Goal: Task Accomplishment & Management: Manage account settings

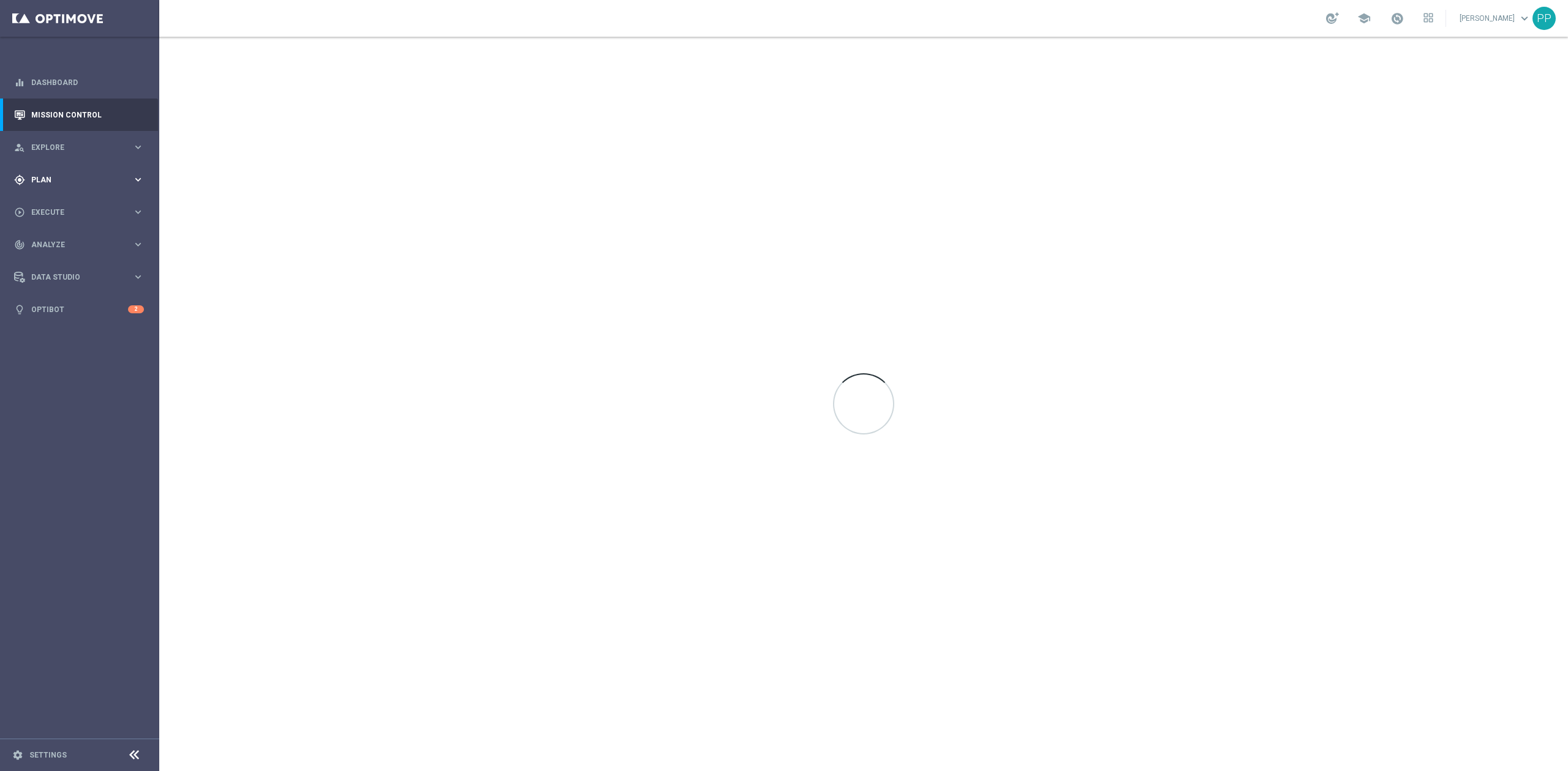
click at [53, 169] on div "gps_fixed Plan keyboard_arrow_right" at bounding box center [79, 179] width 158 height 32
click at [68, 203] on link "Target Groups" at bounding box center [80, 205] width 95 height 10
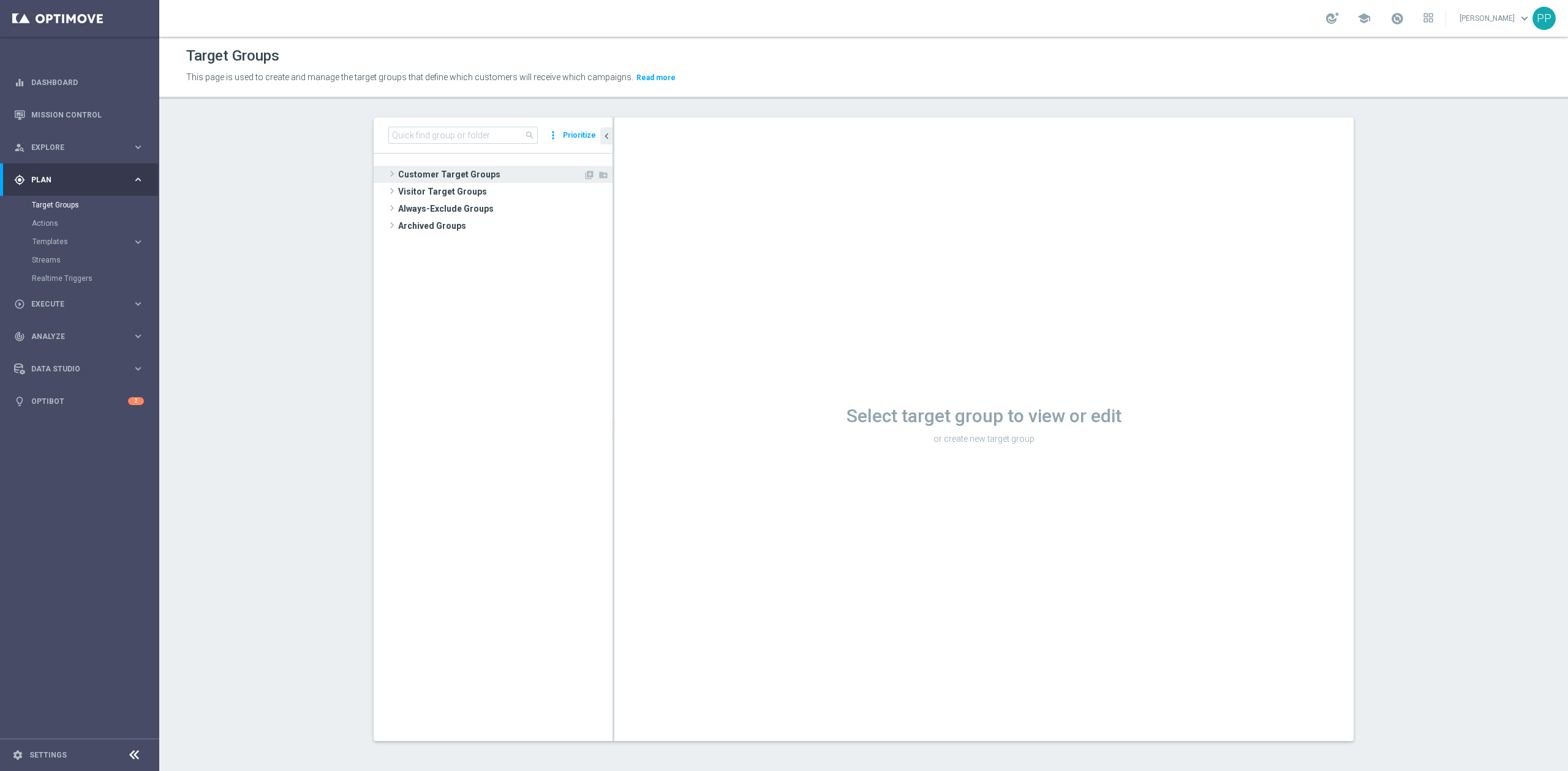
click at [460, 180] on span "Customer Target Groups" at bounding box center [490, 174] width 185 height 17
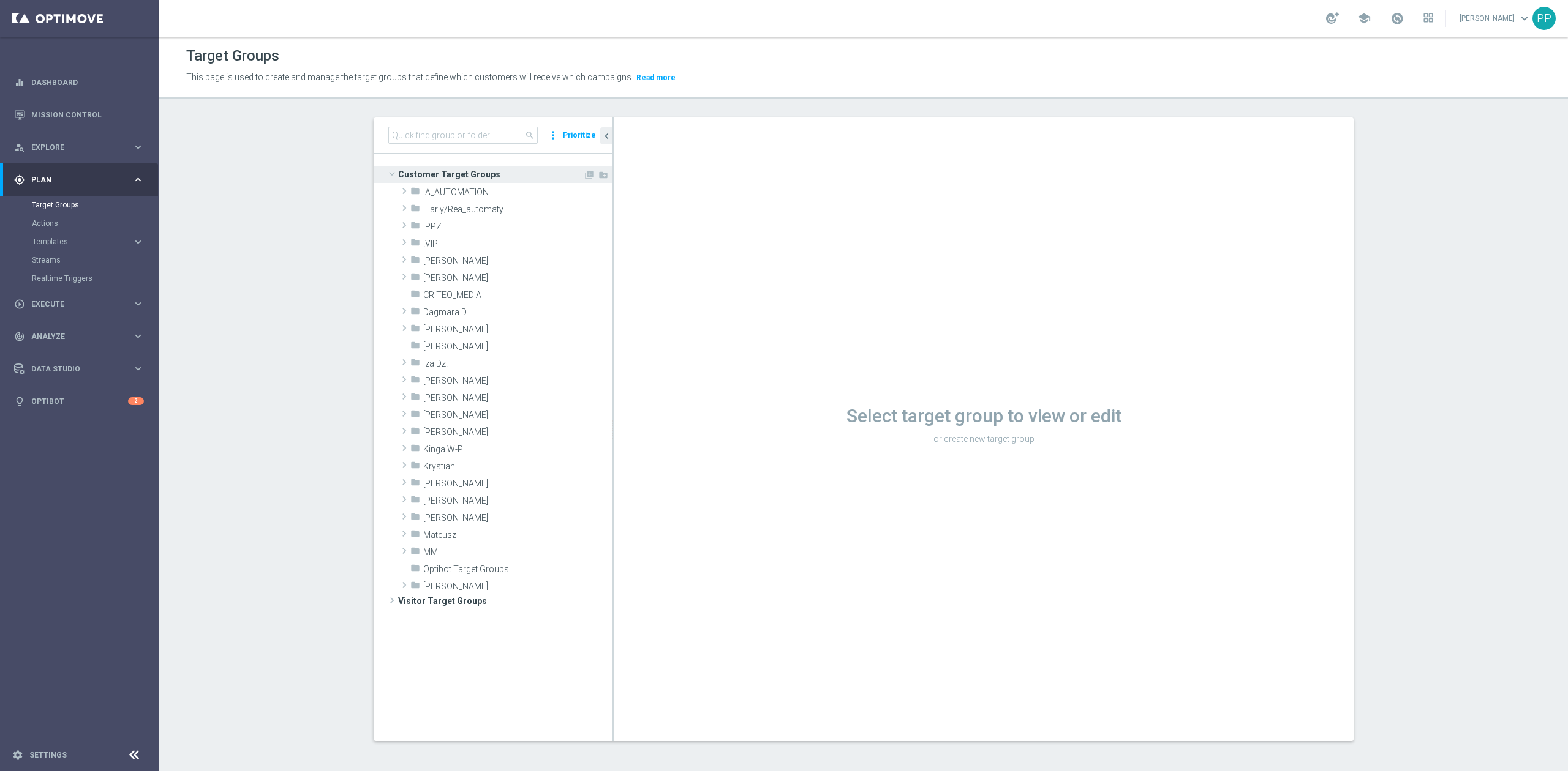
click at [453, 173] on span "Customer Target Groups" at bounding box center [490, 174] width 185 height 17
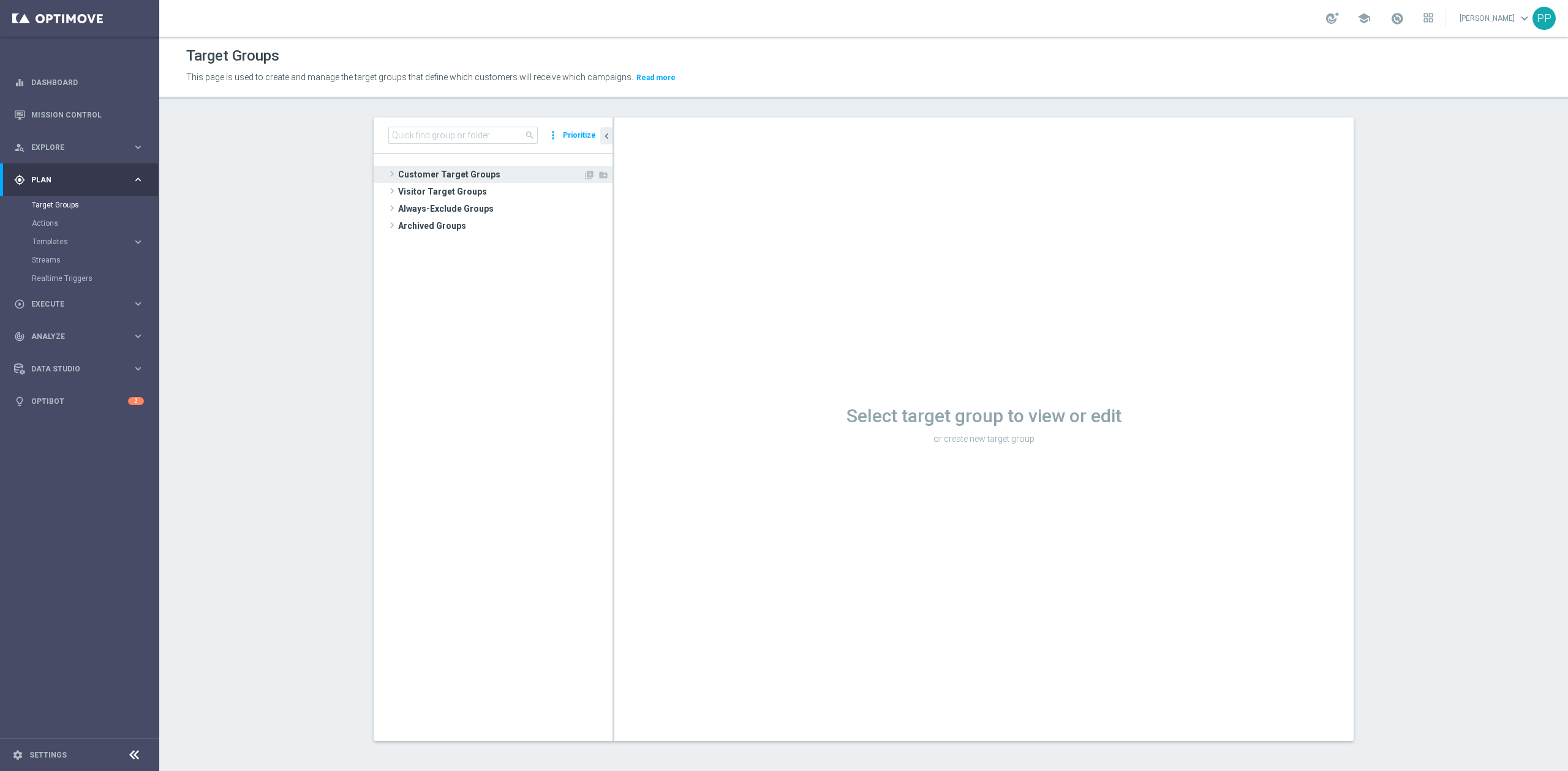
click at [453, 173] on span "Customer Target Groups" at bounding box center [490, 174] width 185 height 17
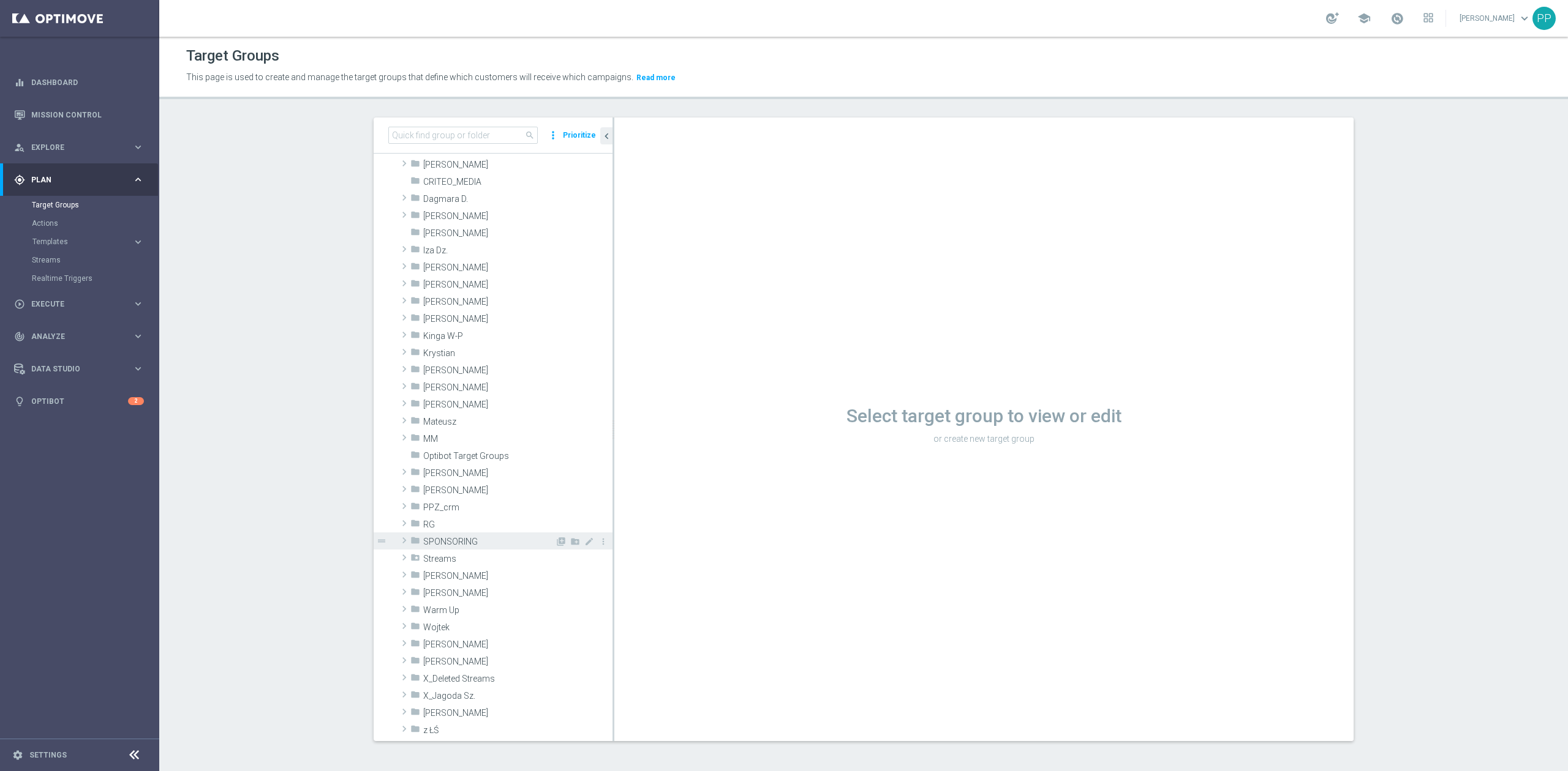
scroll to position [163, 0]
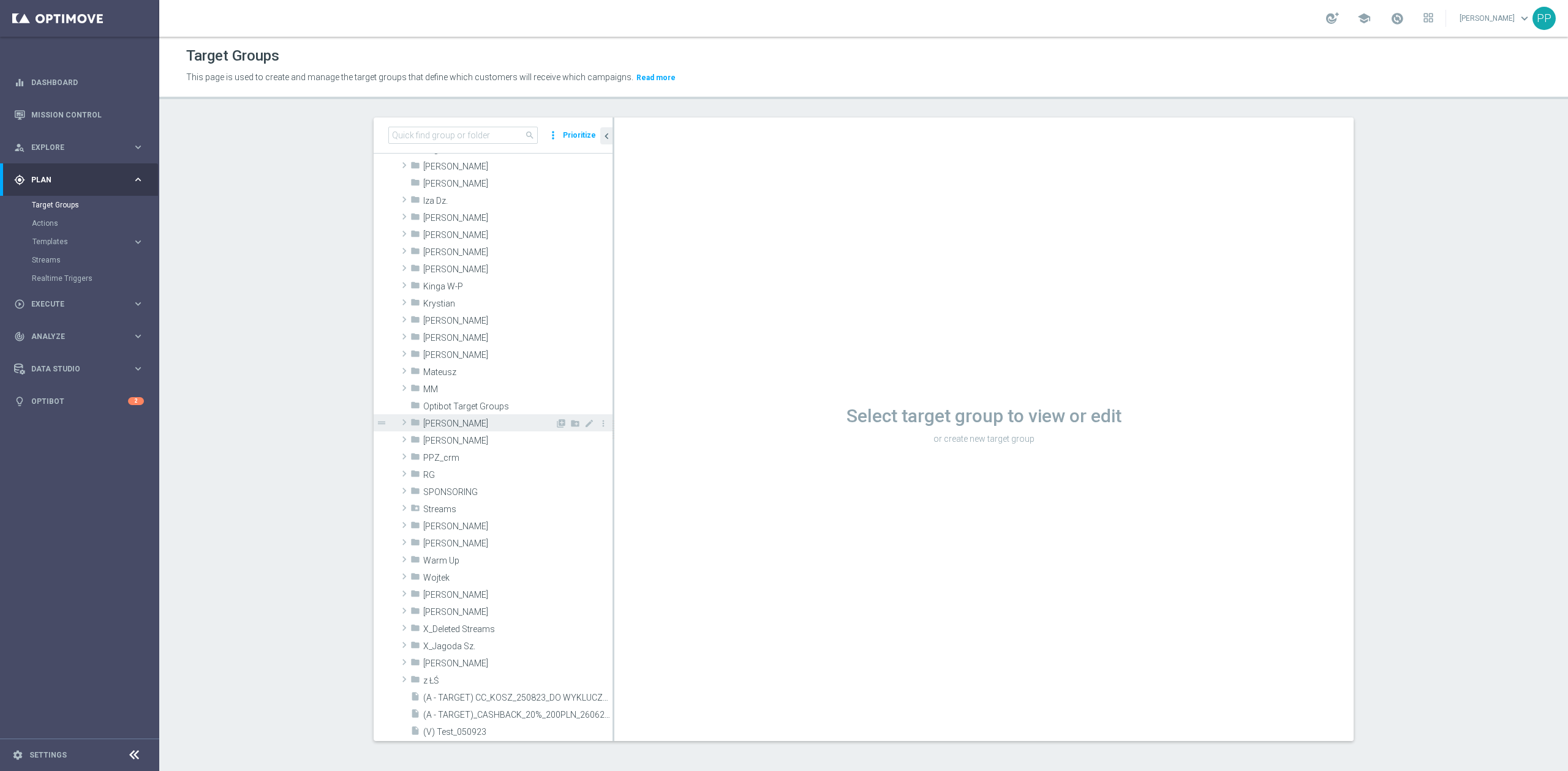
click at [473, 418] on div "folder [PERSON_NAME]" at bounding box center [483, 422] width 145 height 17
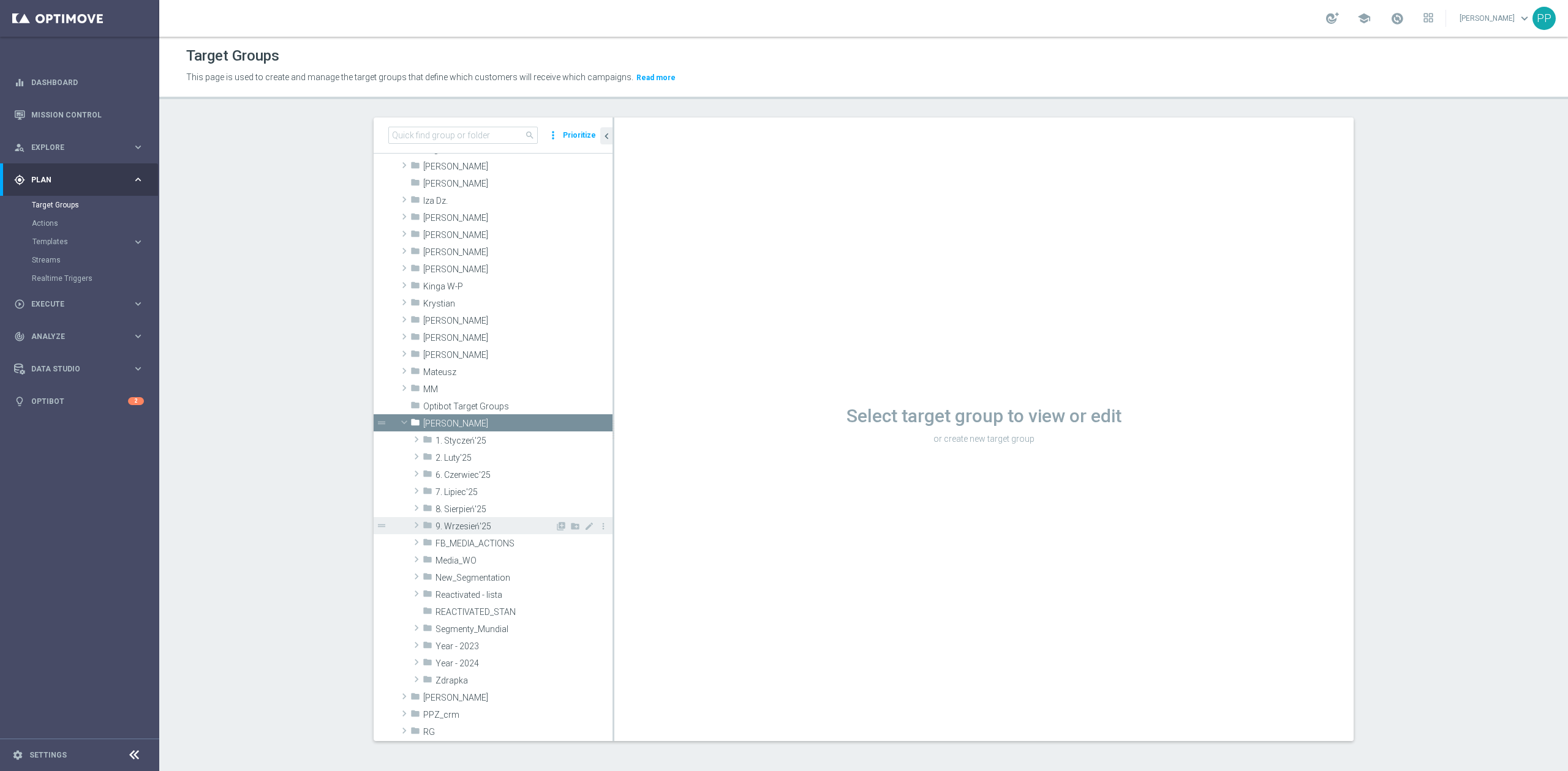
click at [505, 523] on span "9. Wrzesień'25" at bounding box center [495, 527] width 119 height 11
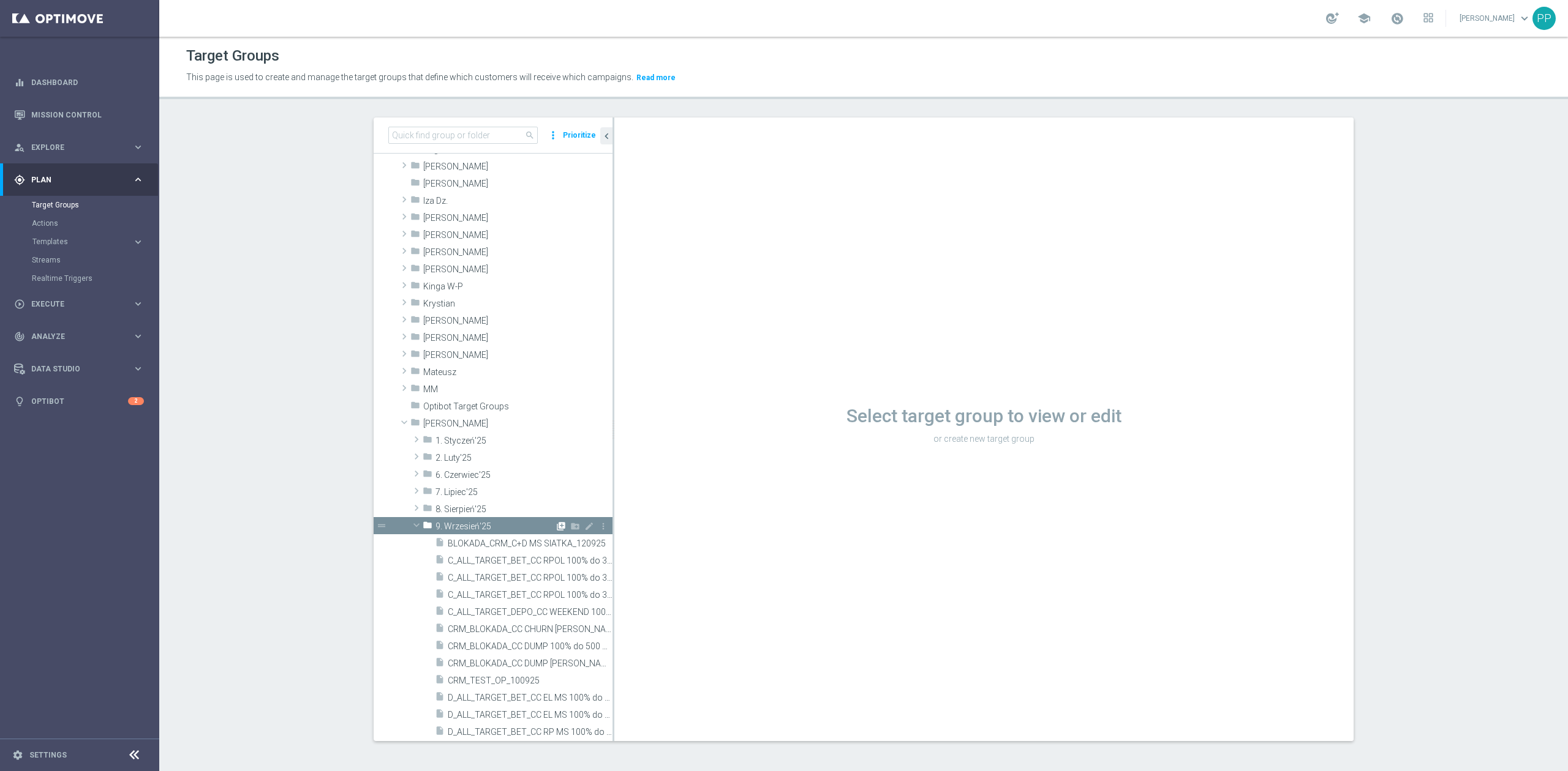
click at [556, 524] on icon "library_add" at bounding box center [561, 527] width 10 height 10
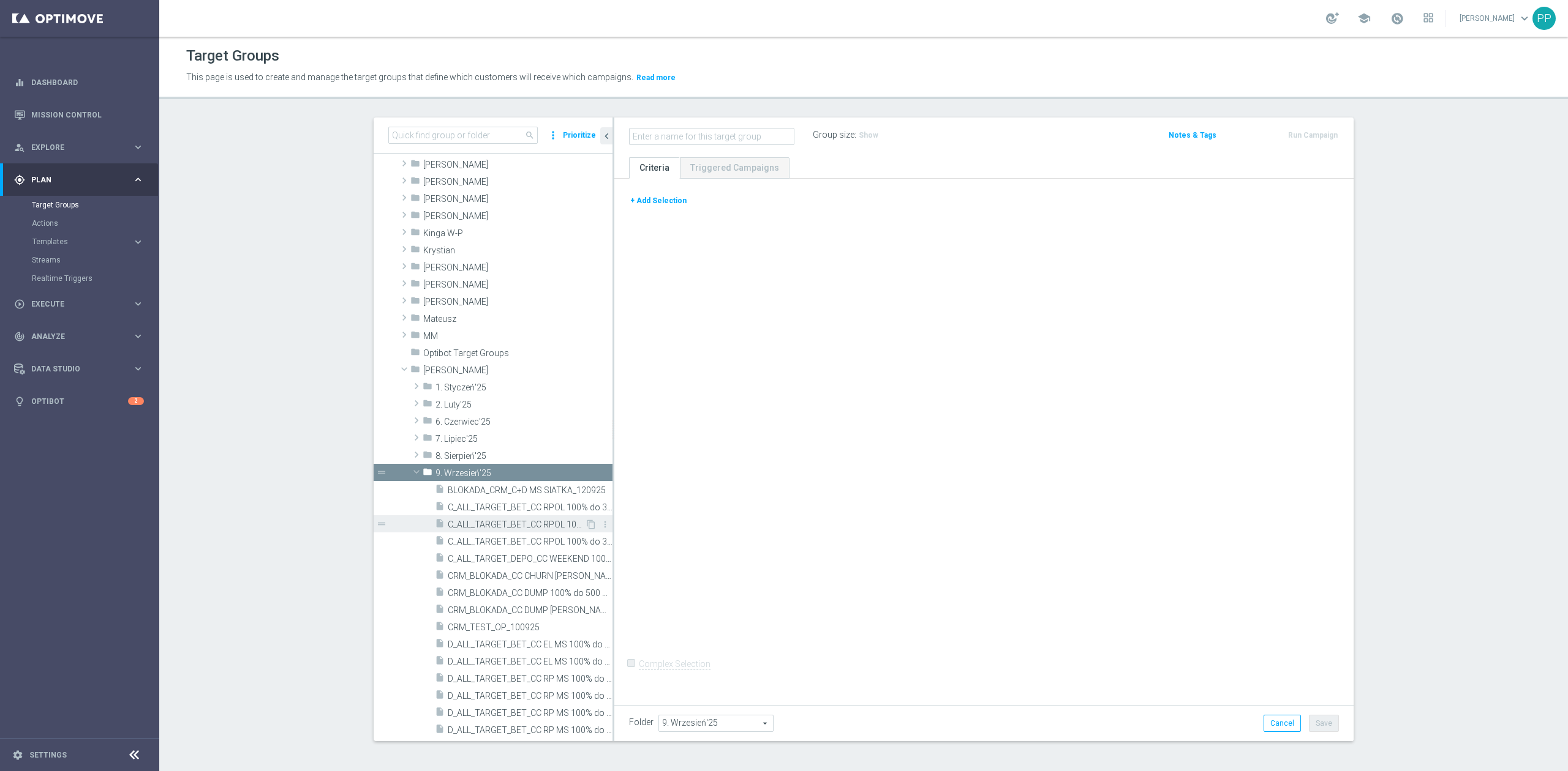
scroll to position [245, 0]
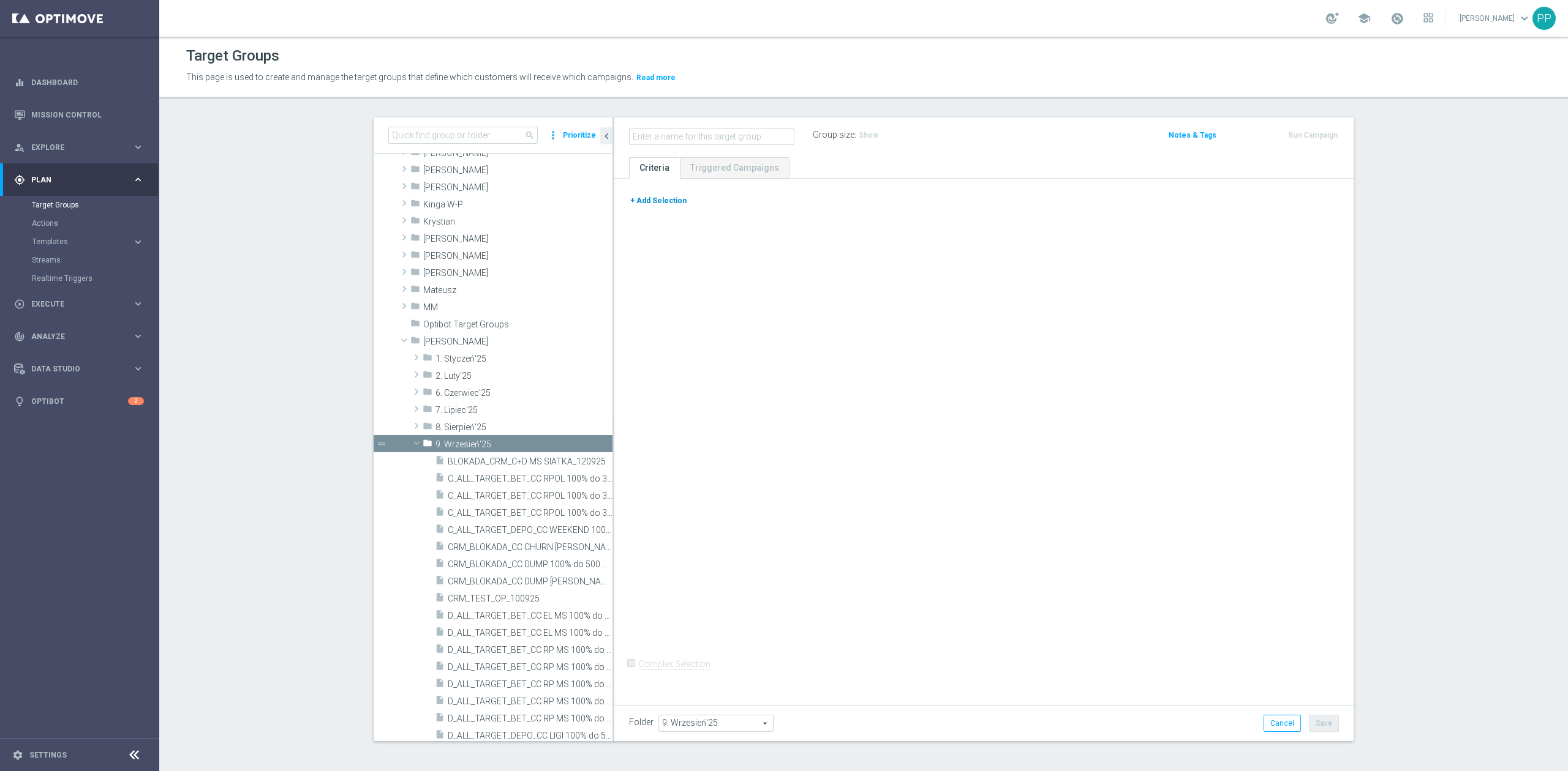
drag, startPoint x: 650, startPoint y: 193, endPoint x: 649, endPoint y: 205, distance: 12.0
click at [650, 194] on div "+ Add Selection Complex Selection Invalid Expression" at bounding box center [983, 439] width 739 height 521
click at [648, 205] on button "+ Add Selection" at bounding box center [659, 201] width 59 height 13
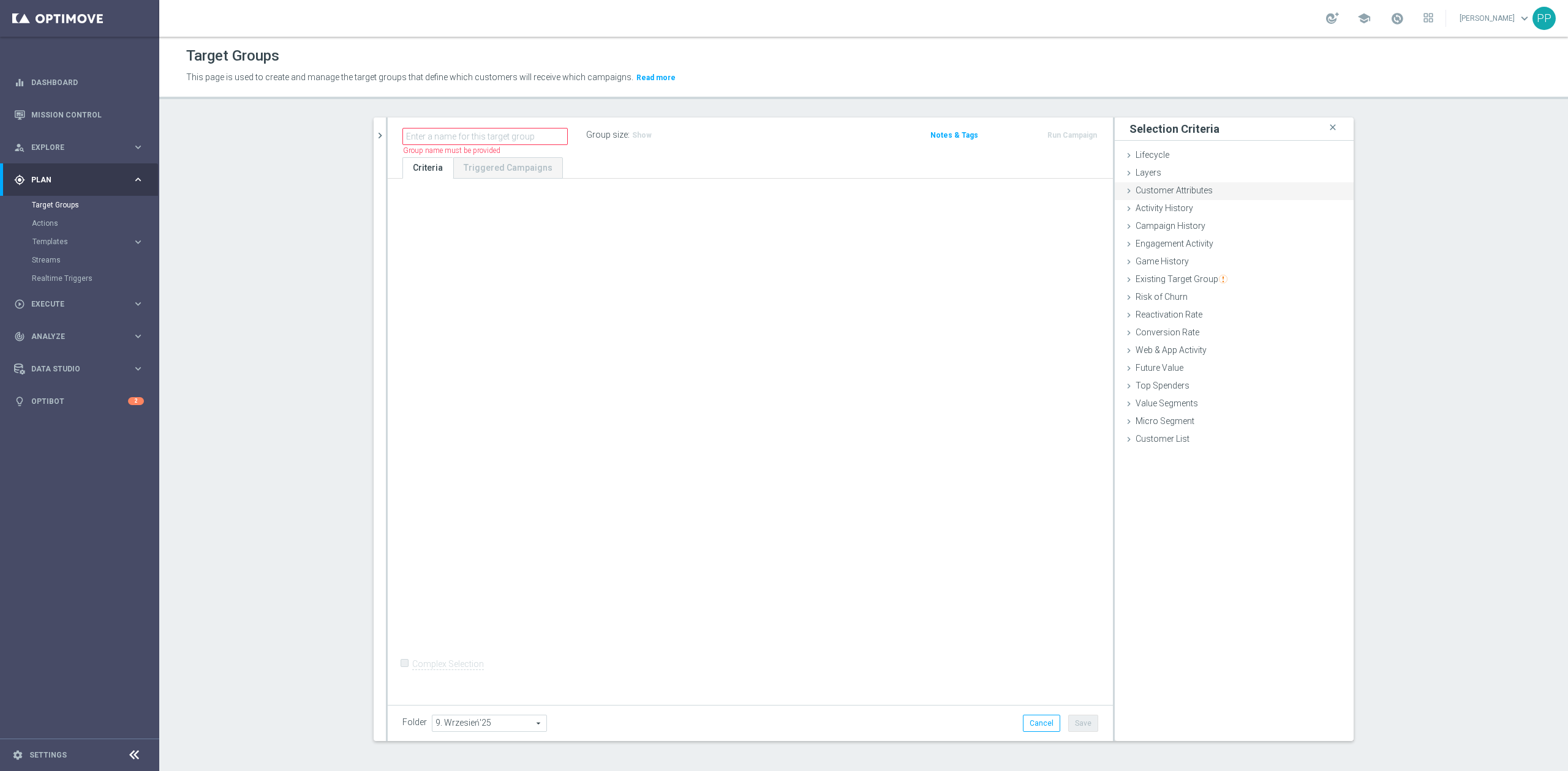
click at [1160, 199] on div "Customer Attributes done" at bounding box center [1234, 192] width 238 height 18
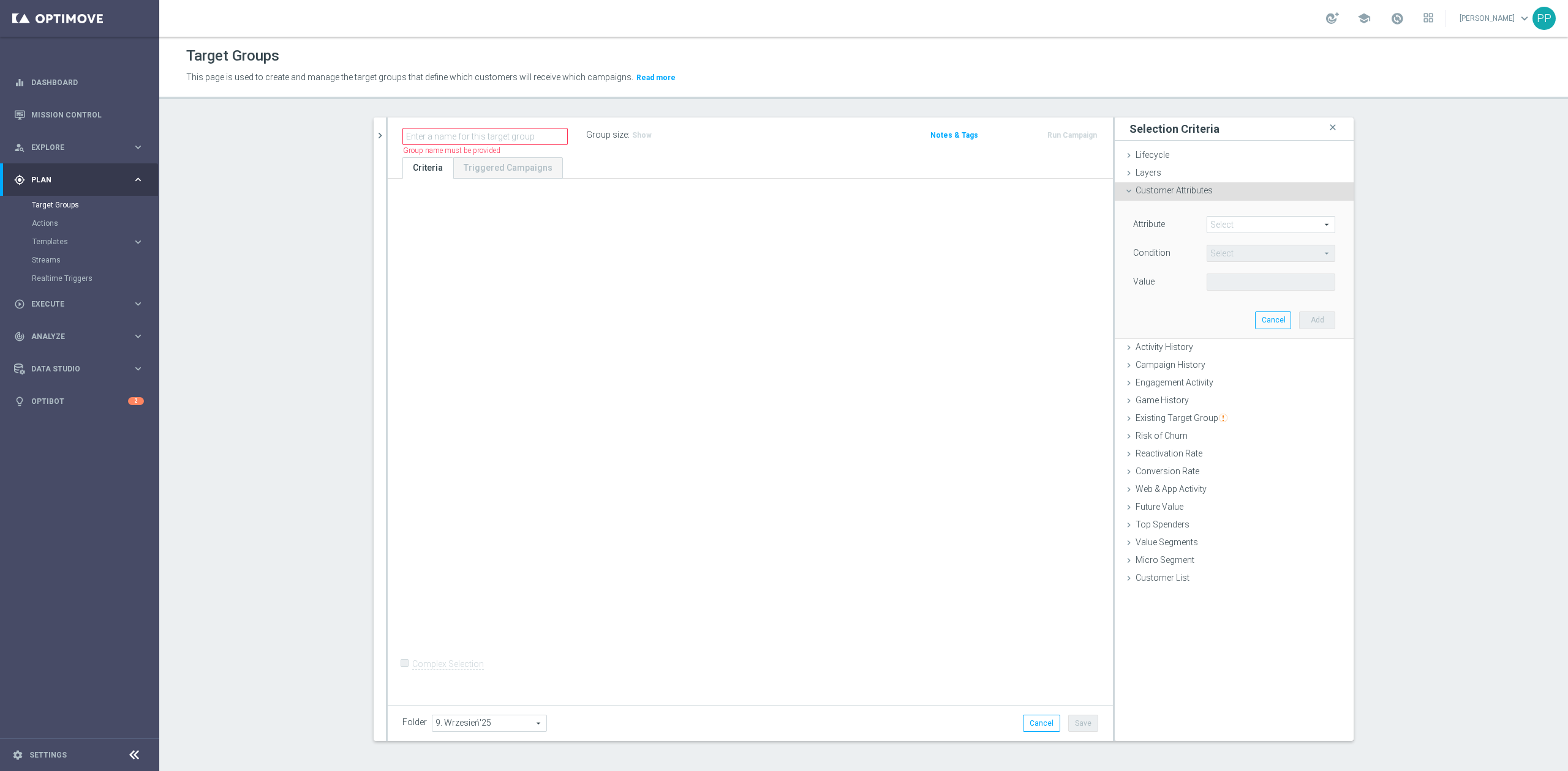
click at [1220, 225] on span at bounding box center [1270, 224] width 127 height 16
click at [1233, 231] on input "search" at bounding box center [1270, 224] width 128 height 17
type input "agree"
click at [726, 432] on div "+ Add Selection Complex Selection Invalid Expression" at bounding box center [750, 439] width 725 height 521
